Goal: Task Accomplishment & Management: Complete application form

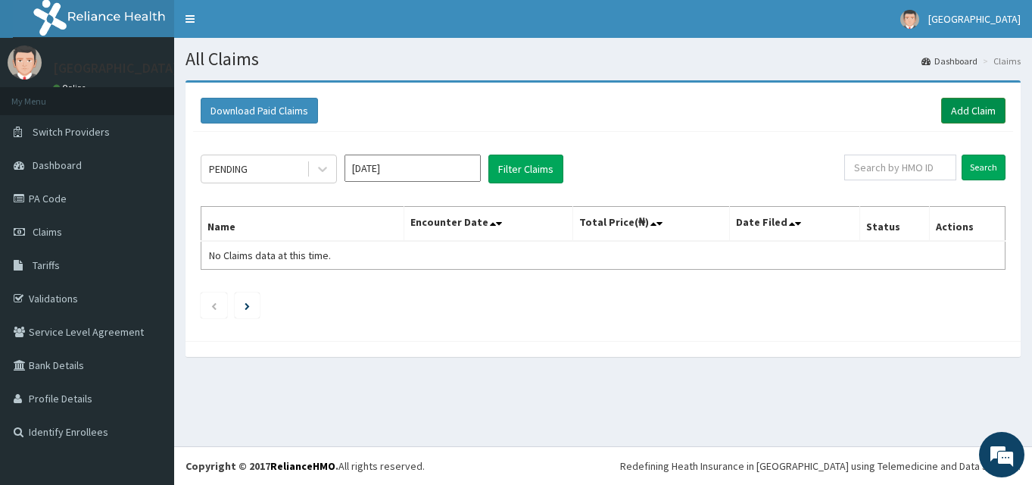
click at [963, 102] on link "Add Claim" at bounding box center [973, 111] width 64 height 26
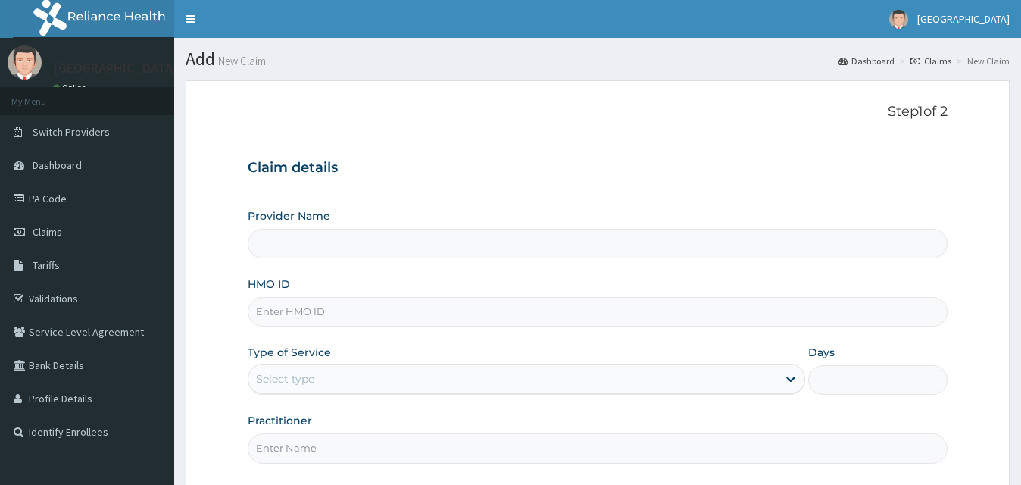
click at [385, 248] on input "Provider Name" at bounding box center [597, 244] width 699 height 30
type input "[GEOGRAPHIC_DATA]"
click at [575, 254] on input "[GEOGRAPHIC_DATA]" at bounding box center [597, 244] width 699 height 30
click at [391, 312] on input "HMO ID" at bounding box center [597, 312] width 699 height 30
type input "oht/11145/c"
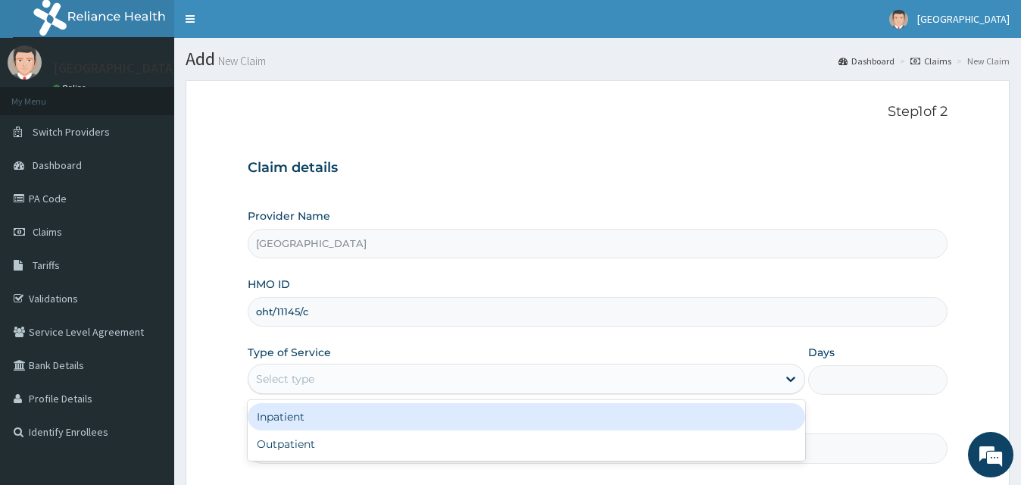
click at [371, 382] on div "Select type" at bounding box center [512, 379] width 528 height 24
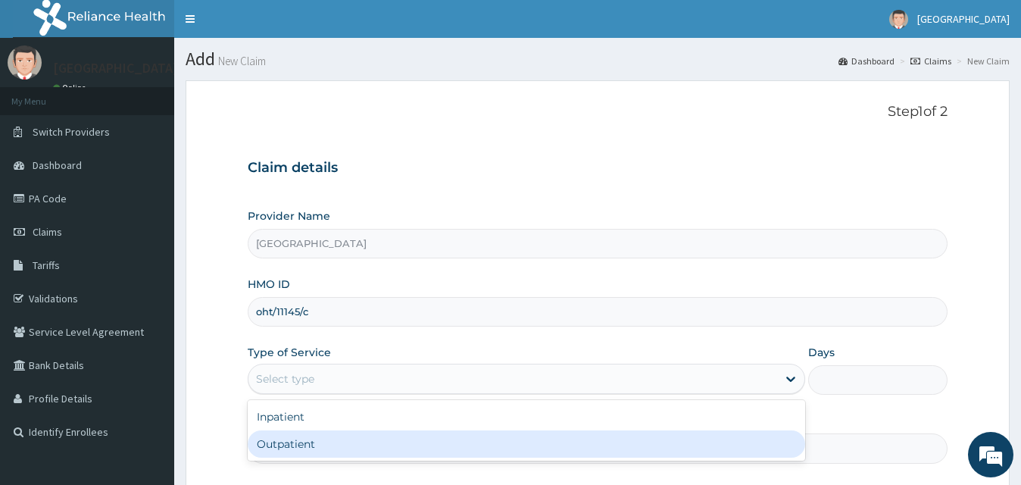
click at [379, 445] on div "Outpatient" at bounding box center [526, 443] width 557 height 27
type input "1"
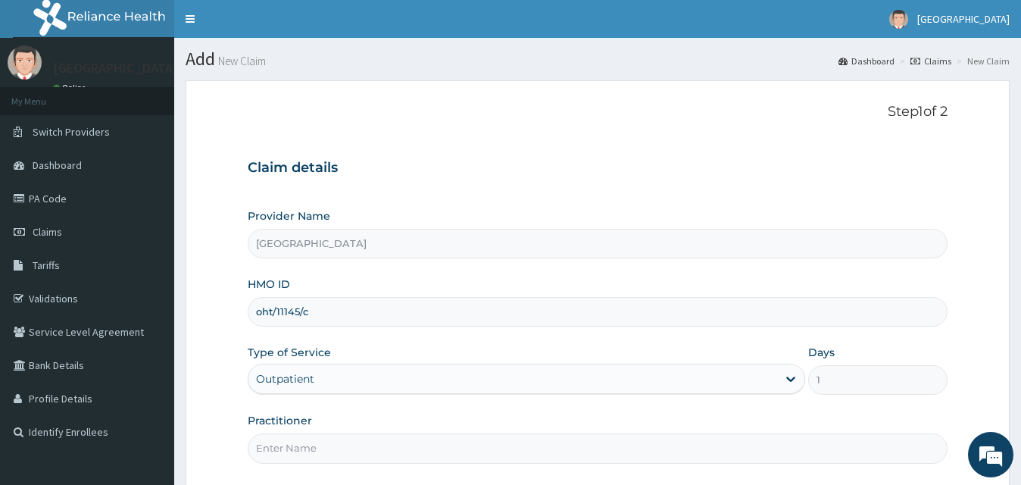
scroll to position [142, 0]
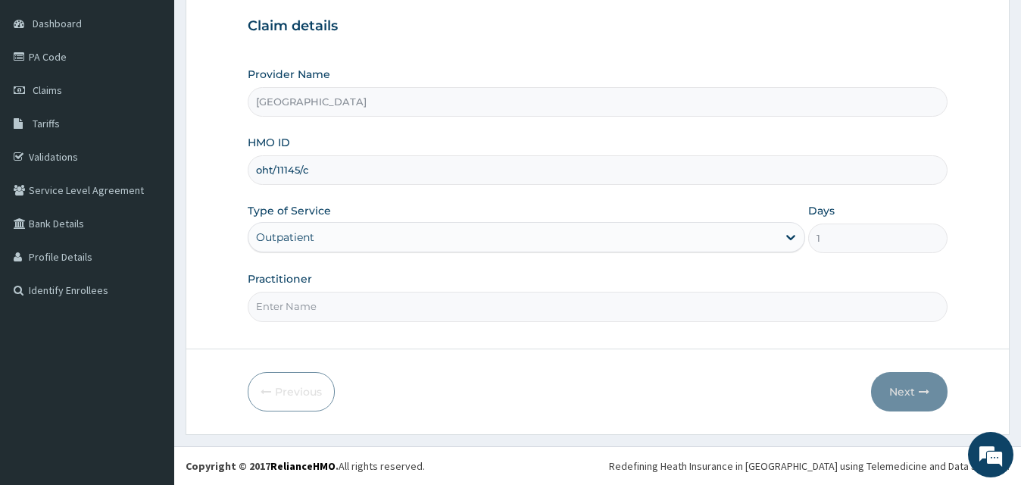
click at [448, 313] on input "Practitioner" at bounding box center [597, 307] width 699 height 30
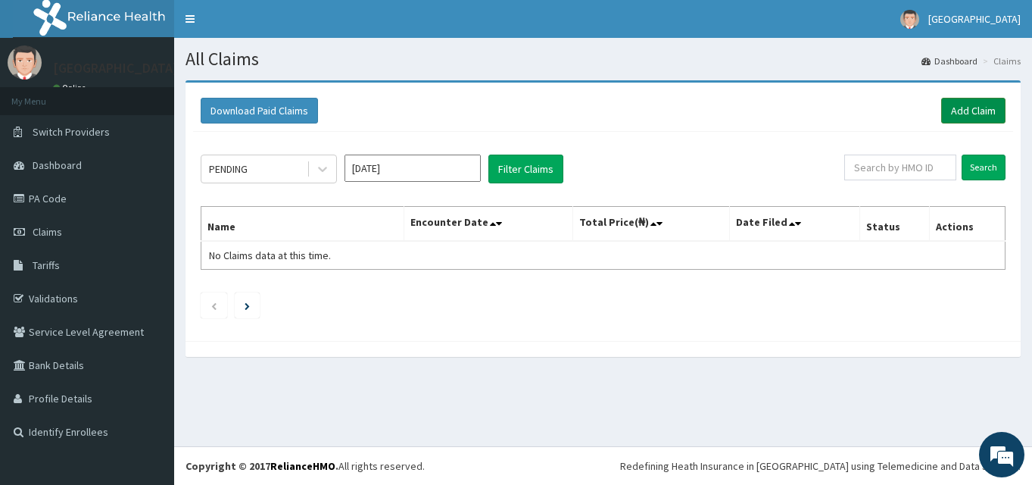
click at [962, 109] on link "Add Claim" at bounding box center [973, 111] width 64 height 26
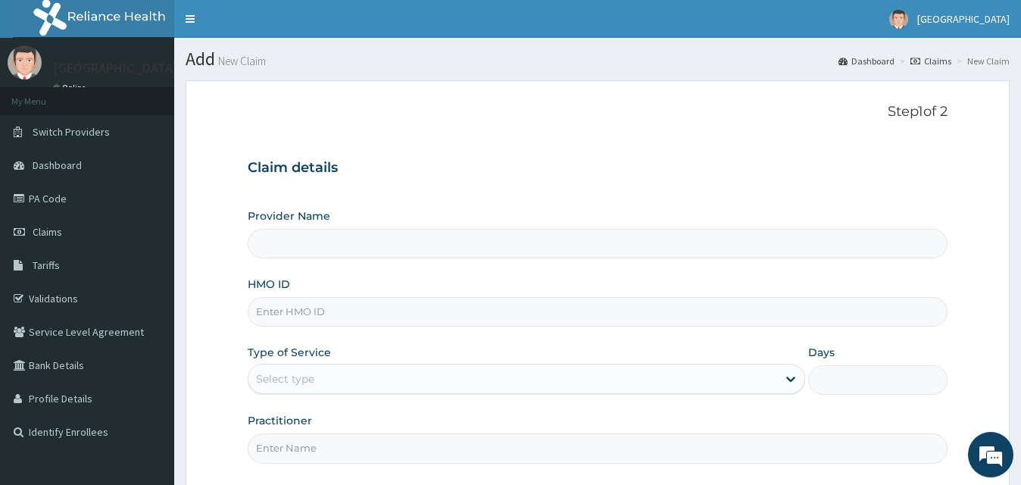
type input "[GEOGRAPHIC_DATA]"
drag, startPoint x: 415, startPoint y: 317, endPoint x: 408, endPoint y: 299, distance: 18.7
click at [415, 317] on input "HMO ID" at bounding box center [597, 312] width 699 height 30
type input "oht/11145/c"
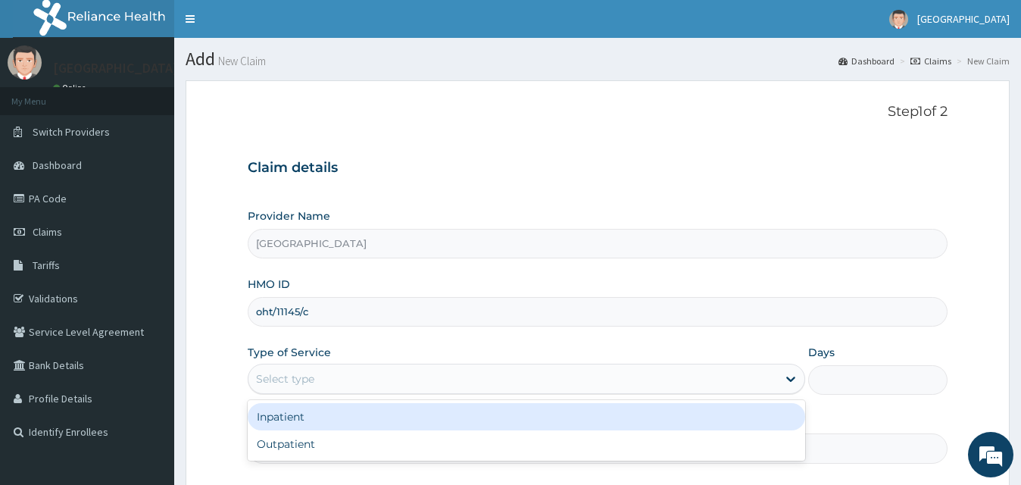
click at [350, 376] on div "Select type" at bounding box center [512, 379] width 528 height 24
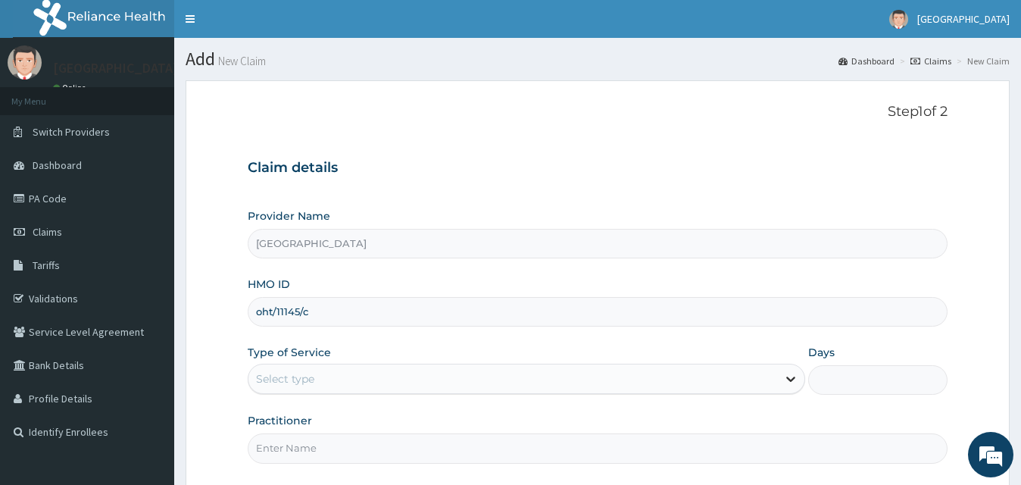
click at [792, 375] on icon at bounding box center [790, 378] width 15 height 15
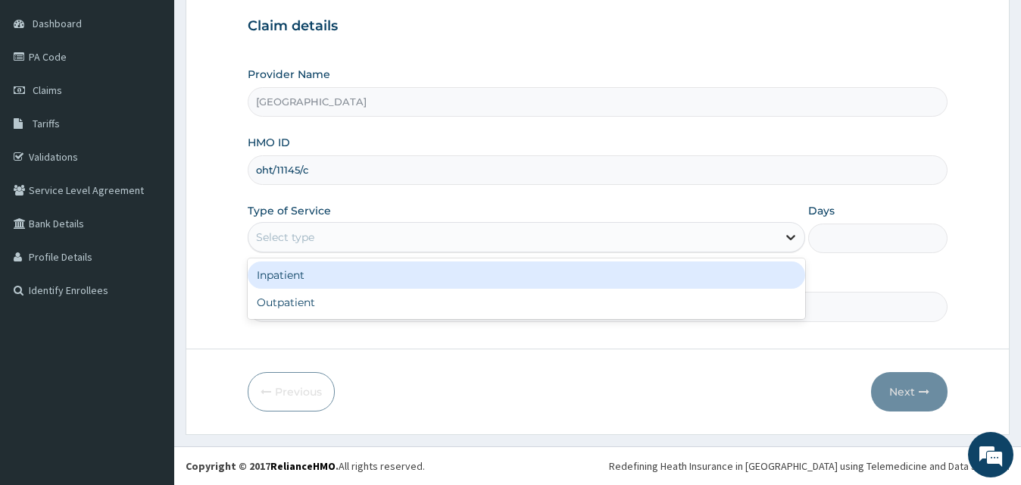
click at [791, 233] on icon at bounding box center [790, 236] width 15 height 15
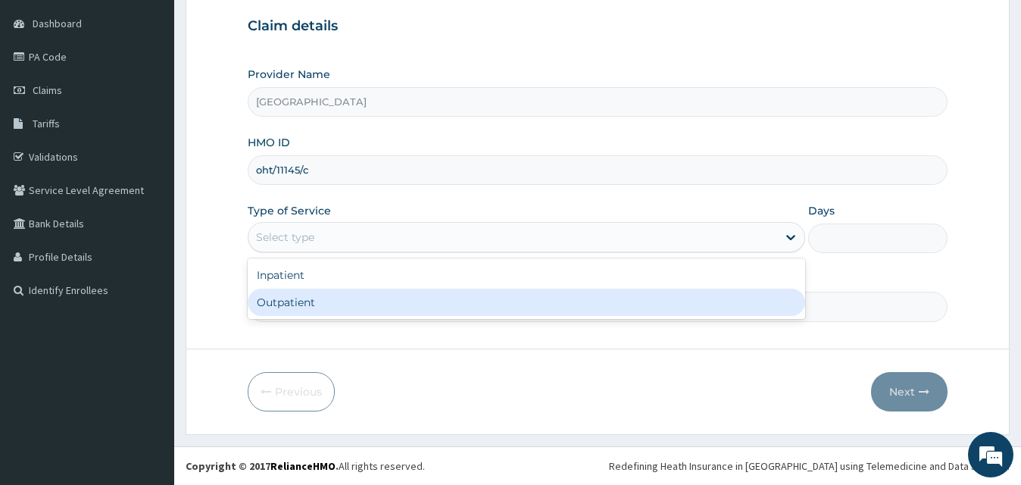
click at [435, 312] on div "Outpatient" at bounding box center [526, 302] width 557 height 27
type input "1"
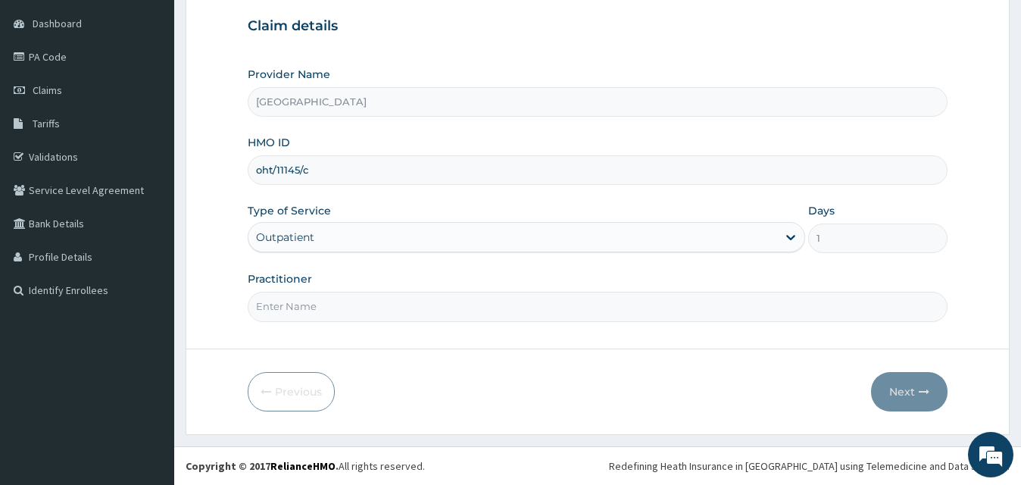
click at [370, 306] on input "Practitioner" at bounding box center [597, 307] width 699 height 30
type input "DR OLA SULE"
click at [907, 393] on button "Next" at bounding box center [909, 391] width 76 height 39
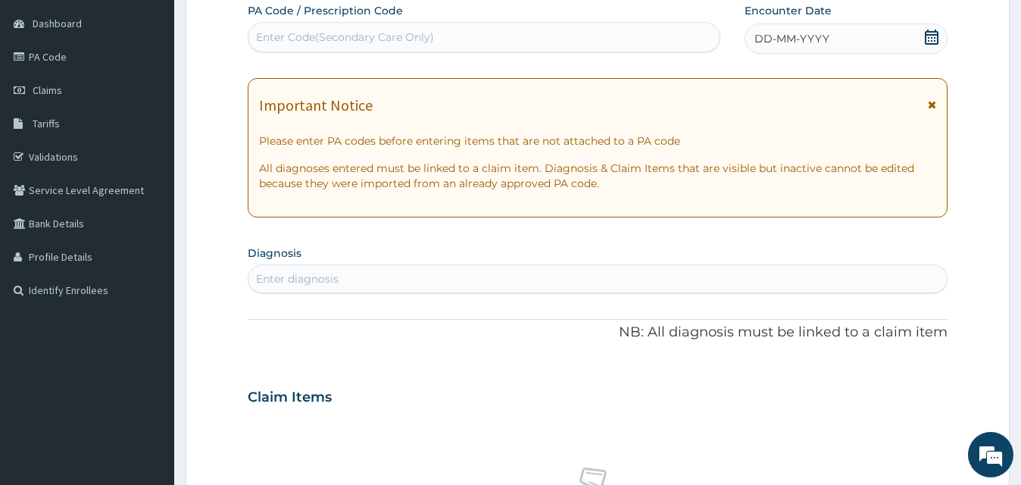
click at [323, 279] on div "Enter diagnosis" at bounding box center [297, 278] width 83 height 15
click at [431, 35] on div "Enter Code(Secondary Care Only)" at bounding box center [345, 37] width 178 height 15
paste input "PA/B41BF9"
type input "PA/B41BF9"
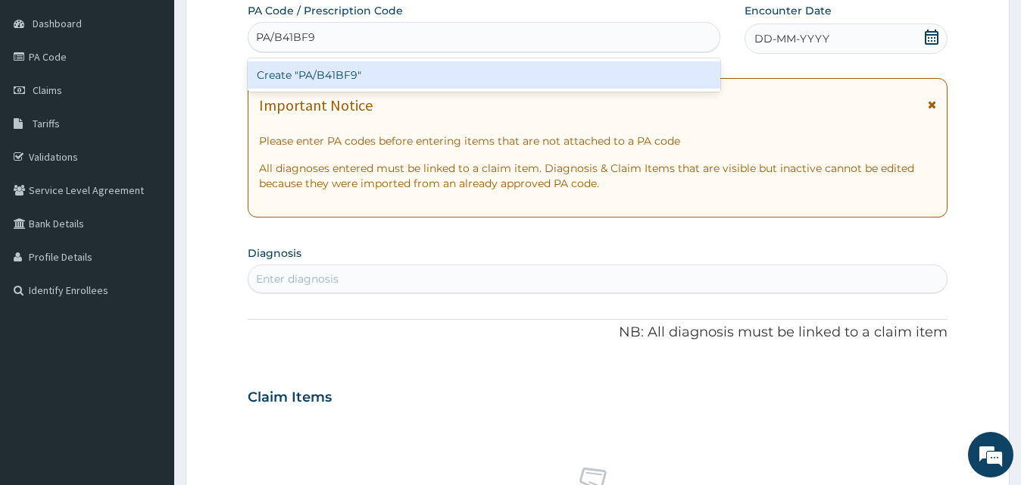
click at [375, 83] on div "Create "PA/B41BF9"" at bounding box center [484, 74] width 473 height 27
